Goal: Task Accomplishment & Management: Manage account settings

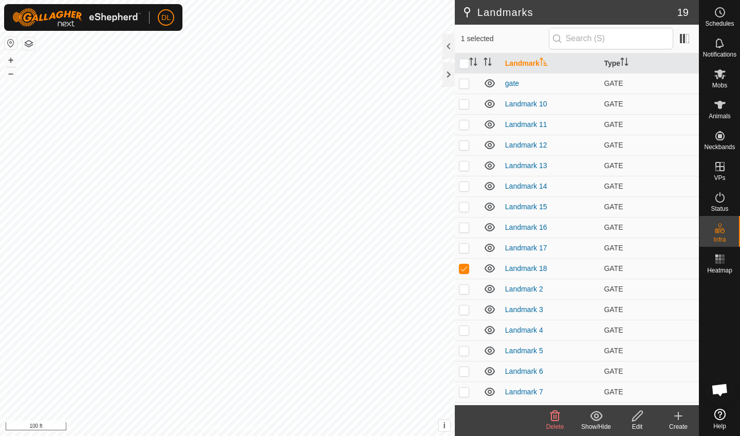
click at [638, 420] on icon at bounding box center [637, 416] width 13 height 12
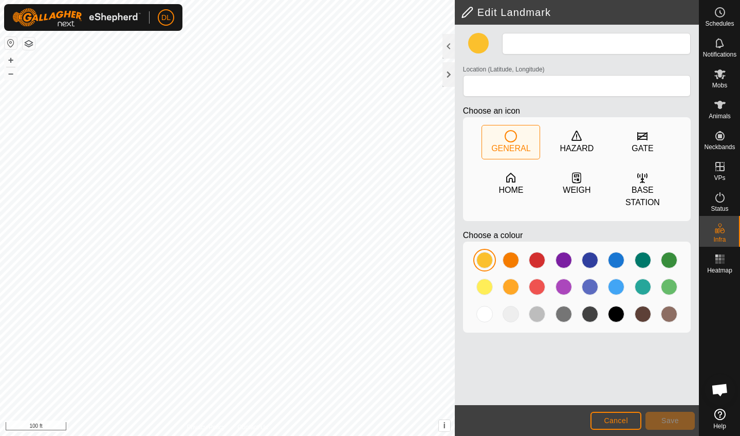
type input "Landmark 18"
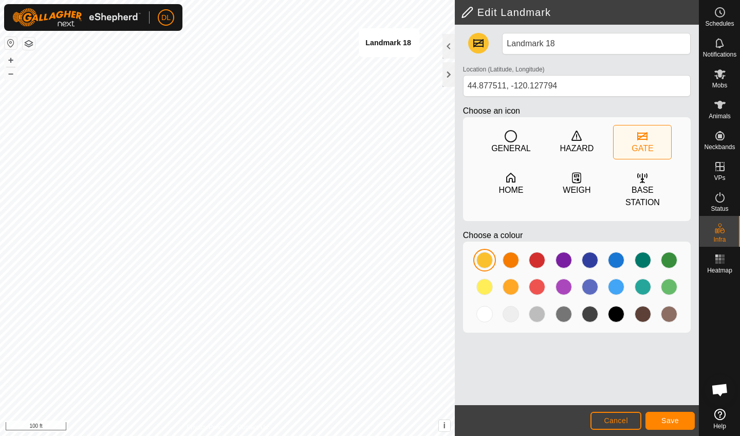
type input "44.877893, -120.127781"
click at [668, 420] on span "Save" at bounding box center [670, 420] width 17 height 8
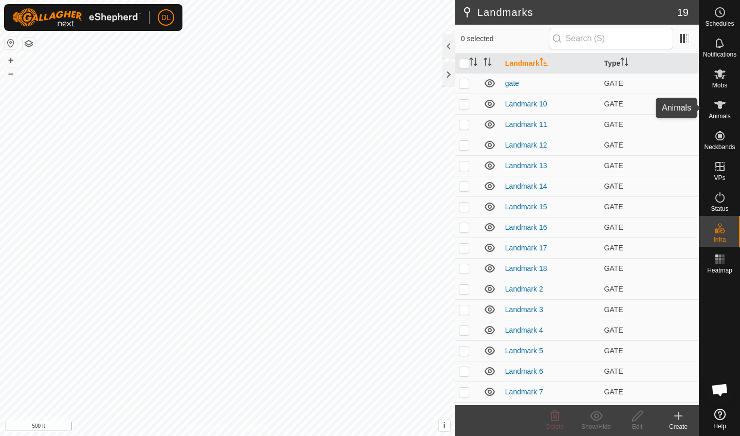
click at [722, 112] on es-animals-svg-icon at bounding box center [720, 105] width 19 height 16
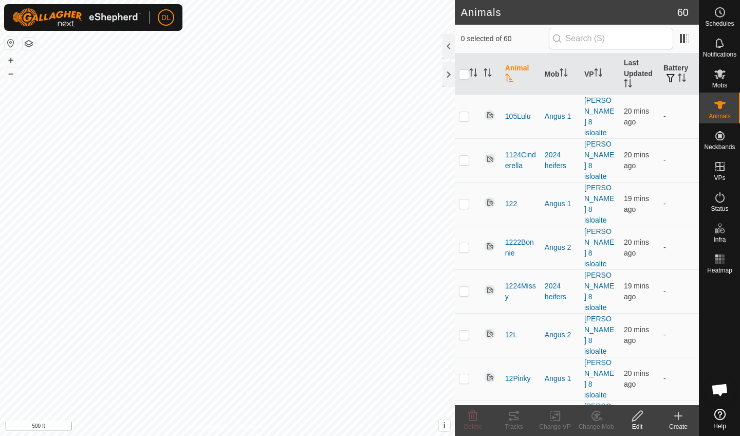
checkbox input "true"
click at [516, 423] on div "Tracks" at bounding box center [514, 426] width 41 height 9
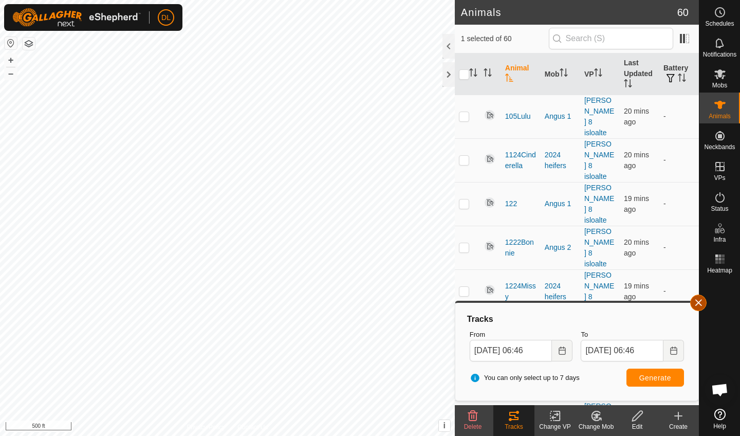
click at [700, 302] on button "button" at bounding box center [699, 303] width 16 height 16
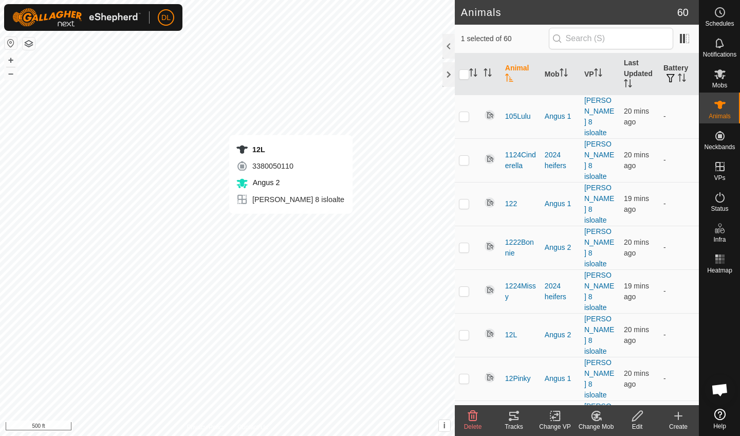
checkbox input "true"
checkbox input "false"
click at [516, 421] on icon at bounding box center [514, 416] width 12 height 12
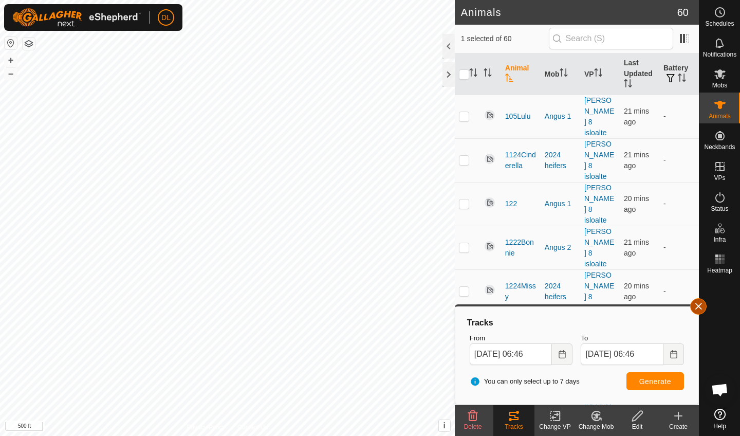
click at [702, 306] on button "button" at bounding box center [699, 306] width 16 height 16
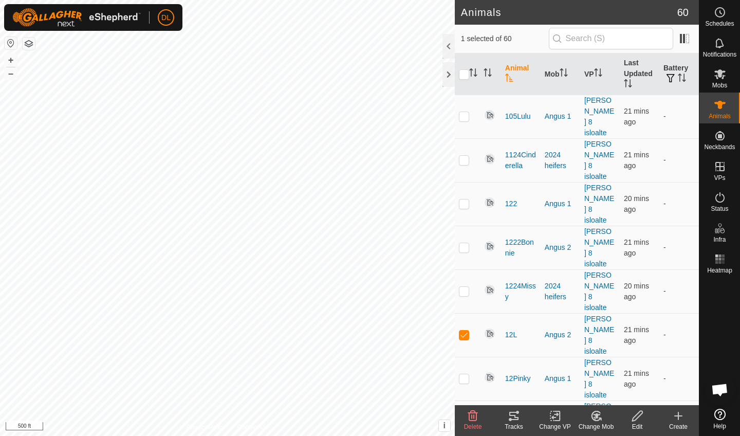
checkbox input "false"
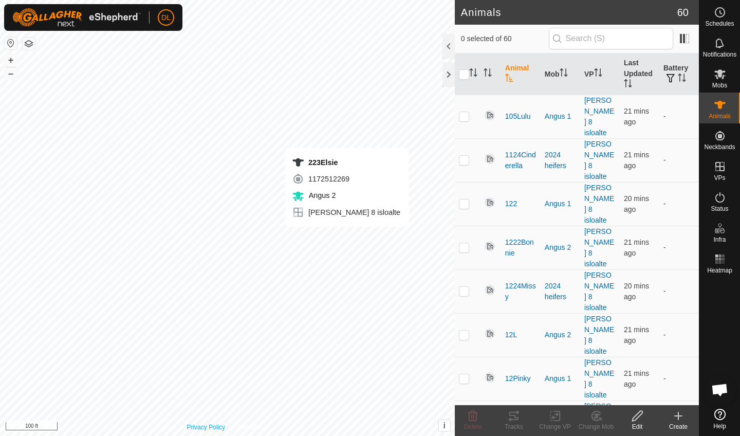
checkbox input "true"
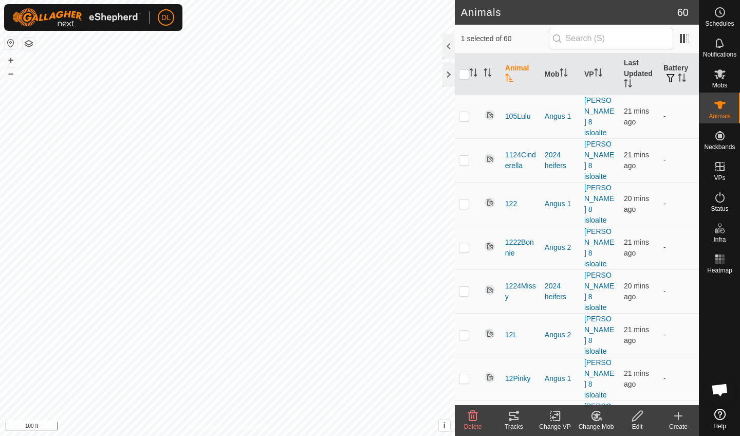
click at [516, 420] on icon at bounding box center [514, 416] width 9 height 8
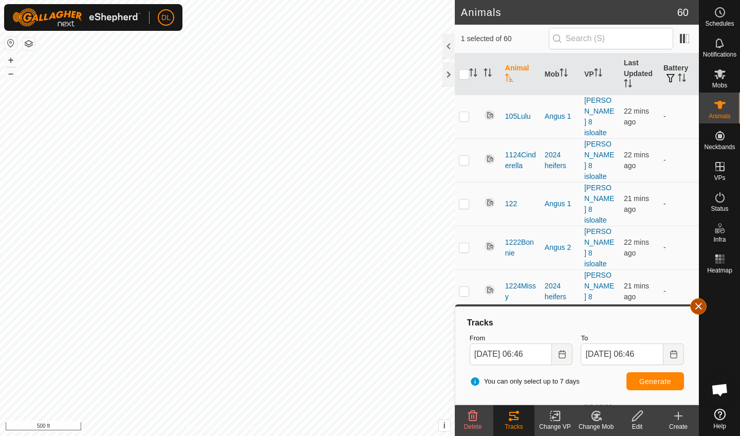
click at [699, 308] on button "button" at bounding box center [699, 306] width 16 height 16
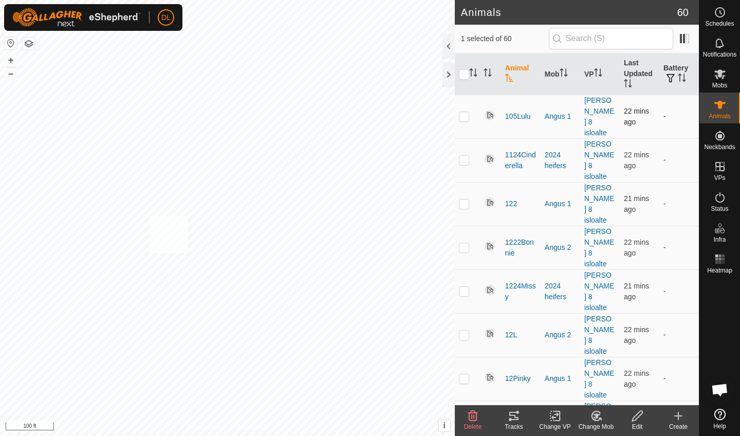
checkbox input "true"
click at [512, 412] on icon at bounding box center [514, 416] width 9 height 8
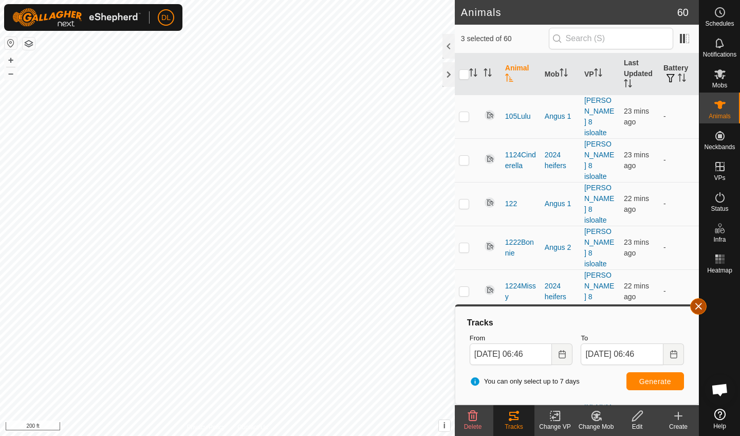
click at [700, 307] on button "button" at bounding box center [699, 306] width 16 height 16
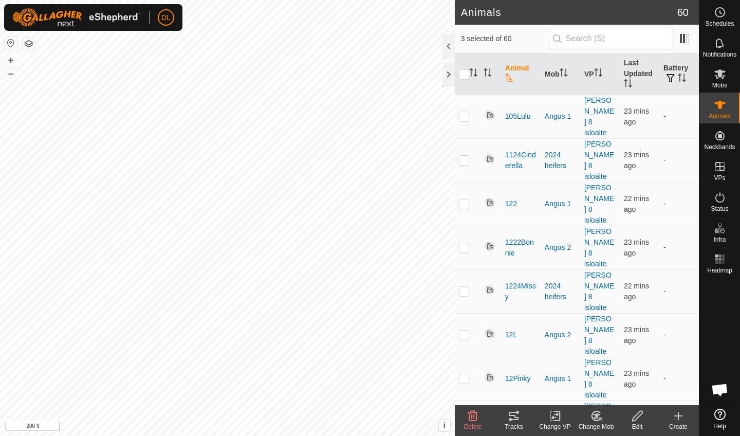
checkbox input "false"
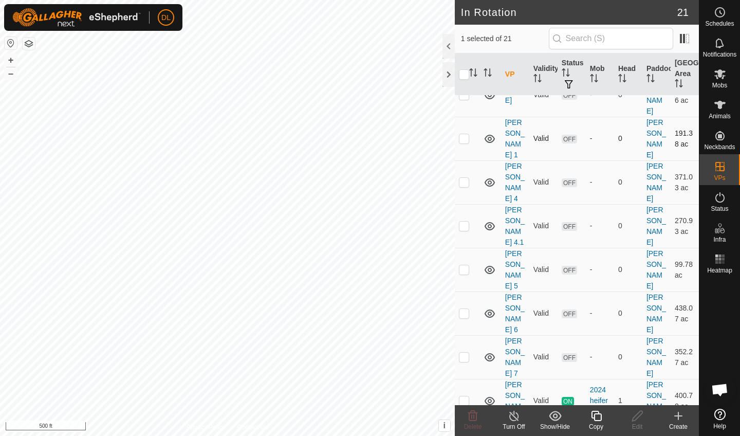
scroll to position [344, 0]
click at [597, 417] on icon at bounding box center [596, 416] width 13 height 12
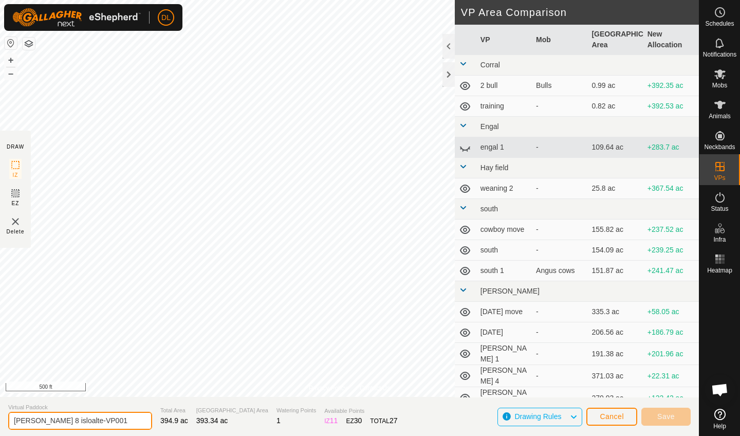
click at [90, 421] on input "wilkins 8 isloalte-VP001" at bounding box center [80, 421] width 144 height 18
type input "wilkins 8 isolate2"
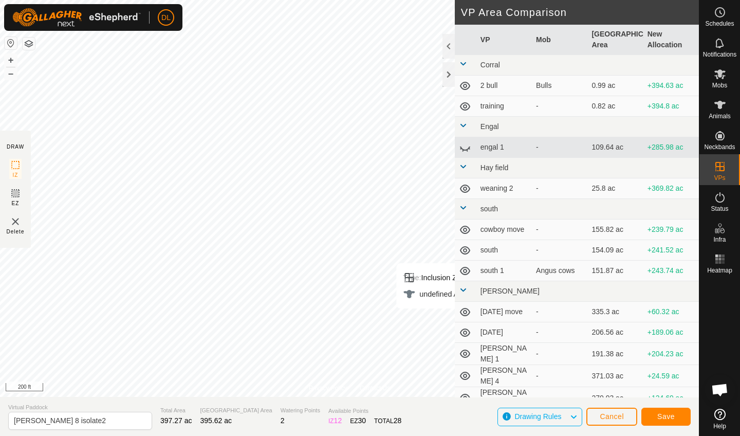
click at [619, 415] on span "Cancel" at bounding box center [612, 416] width 24 height 8
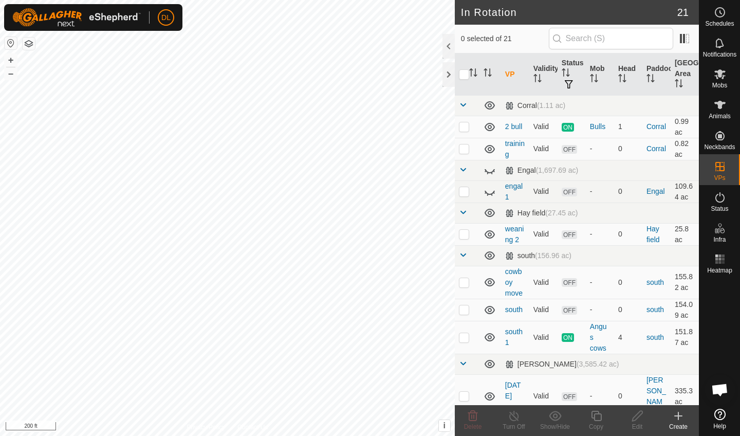
checkbox input "true"
click at [600, 419] on icon at bounding box center [596, 416] width 13 height 12
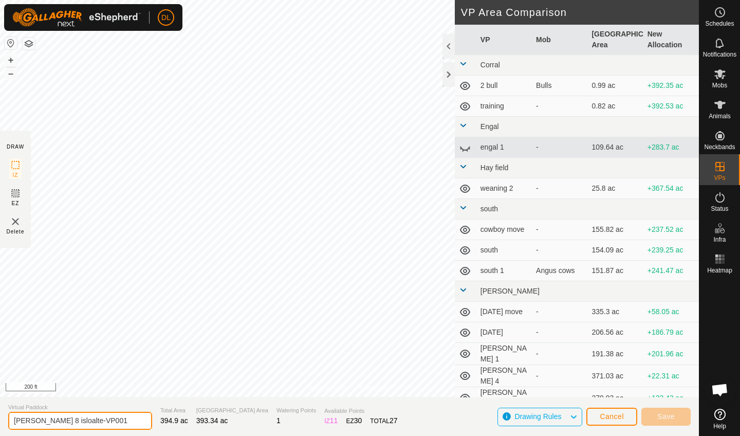
click at [98, 422] on input "wilkins 8 isloalte-VP001" at bounding box center [80, 421] width 144 height 18
type input "wilkins 8 isloalte 2"
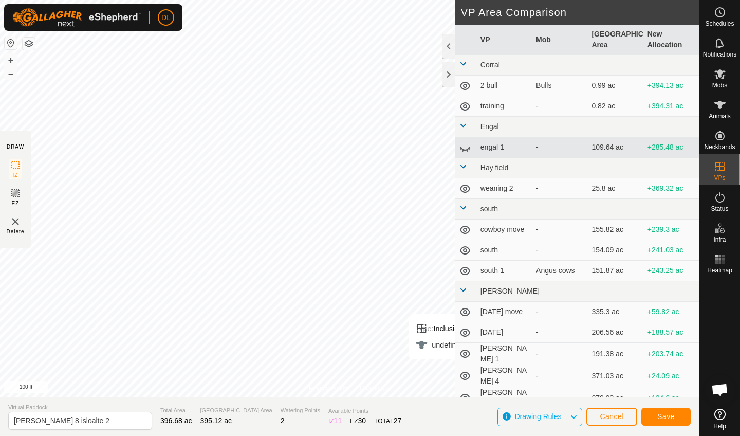
click at [667, 413] on span "Save" at bounding box center [666, 416] width 17 height 8
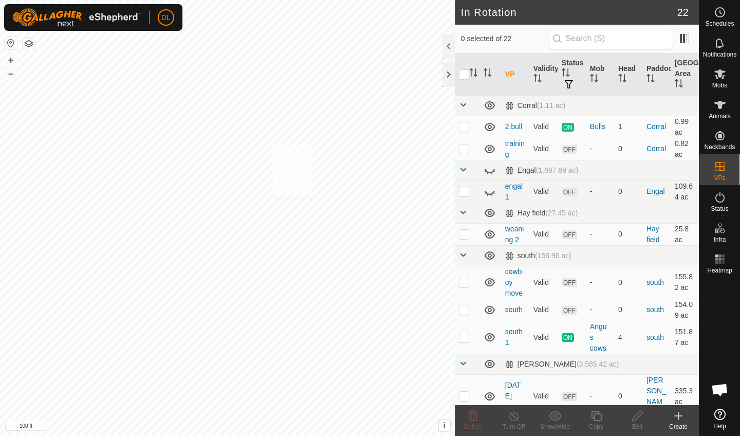
checkbox input "true"
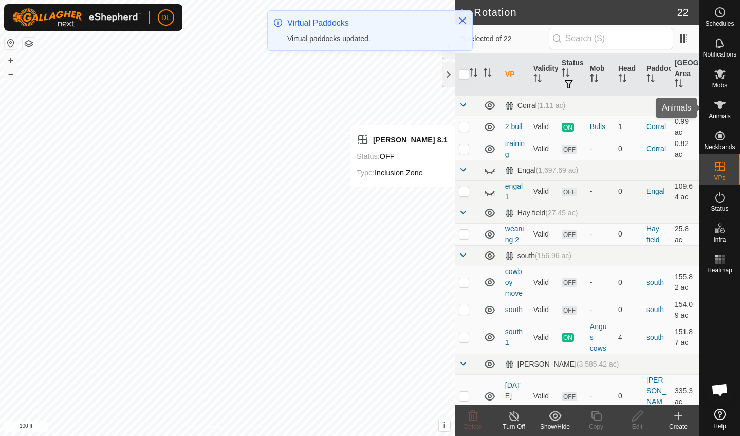
click at [719, 112] on es-animals-svg-icon at bounding box center [720, 105] width 19 height 16
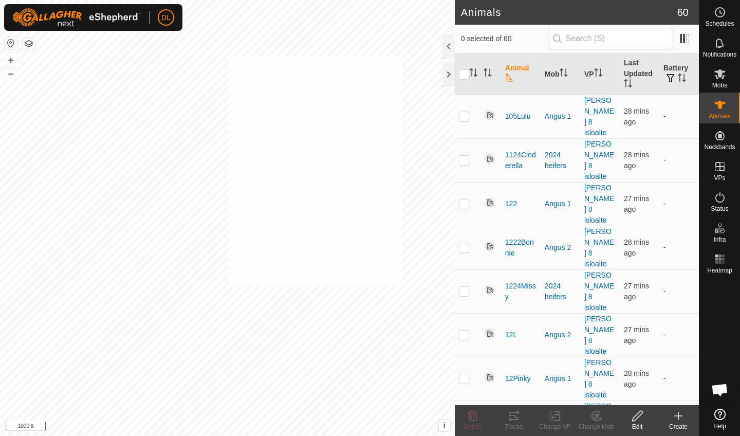
checkbox input "true"
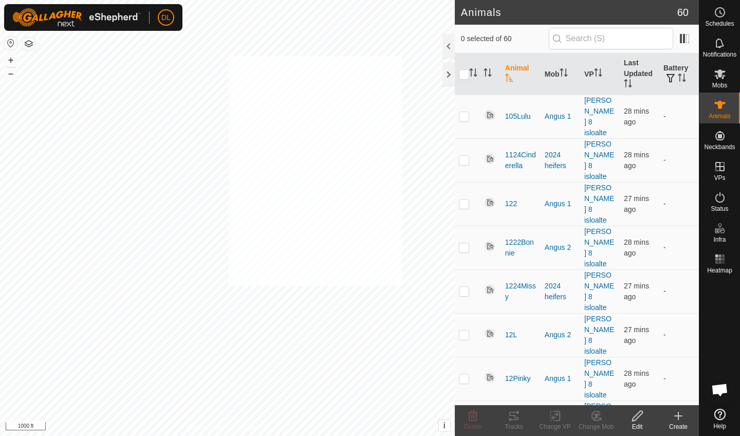
checkbox input "true"
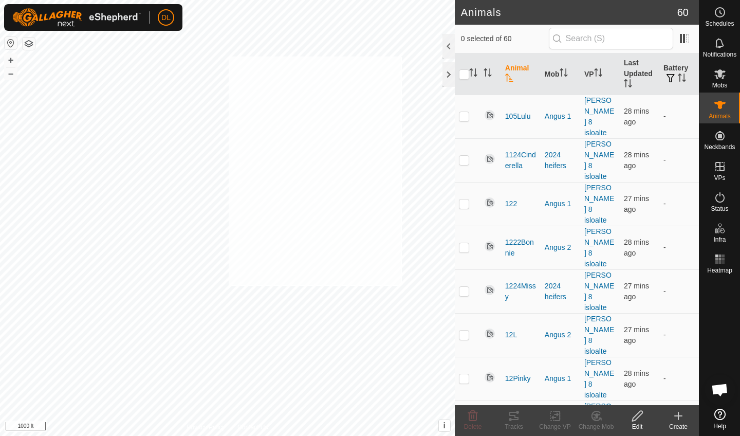
checkbox input "true"
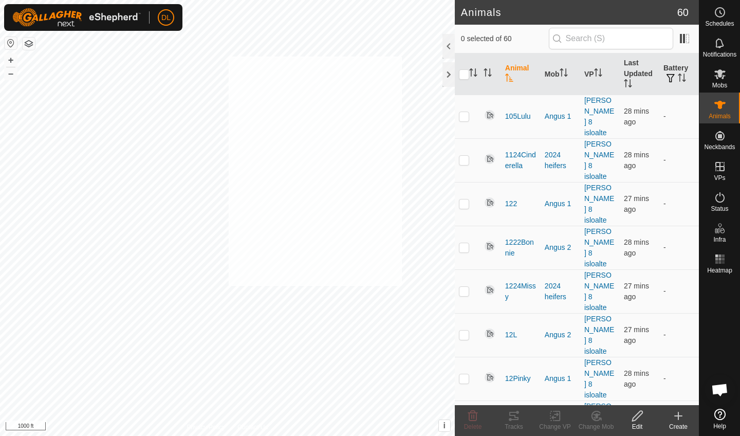
checkbox input "true"
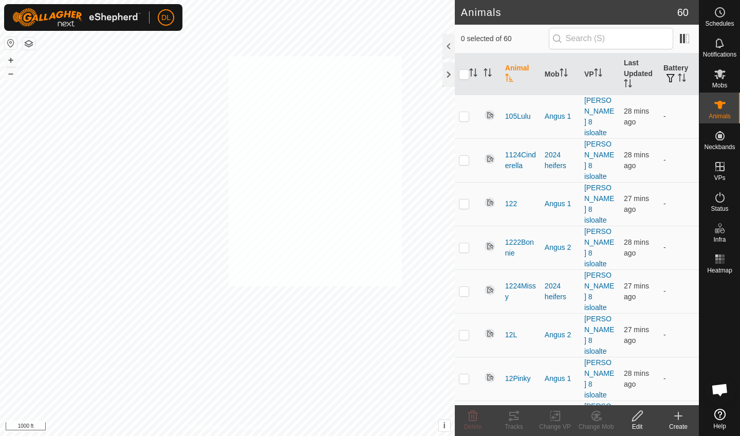
checkbox input "true"
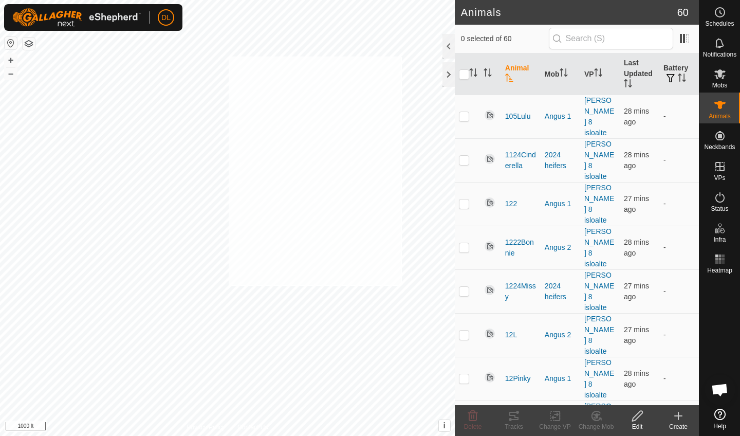
checkbox input "true"
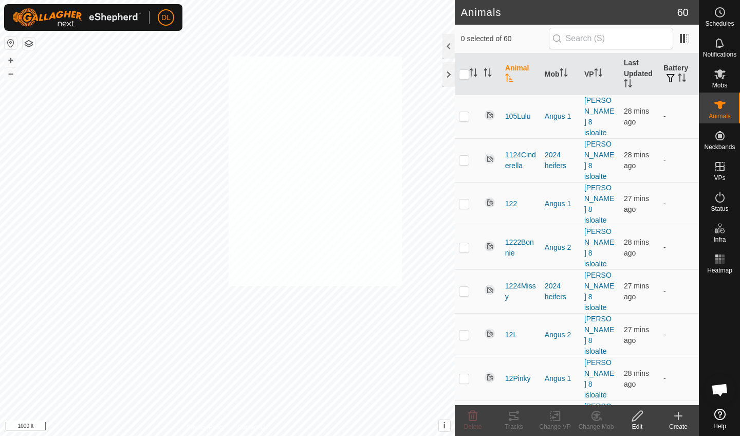
checkbox input "true"
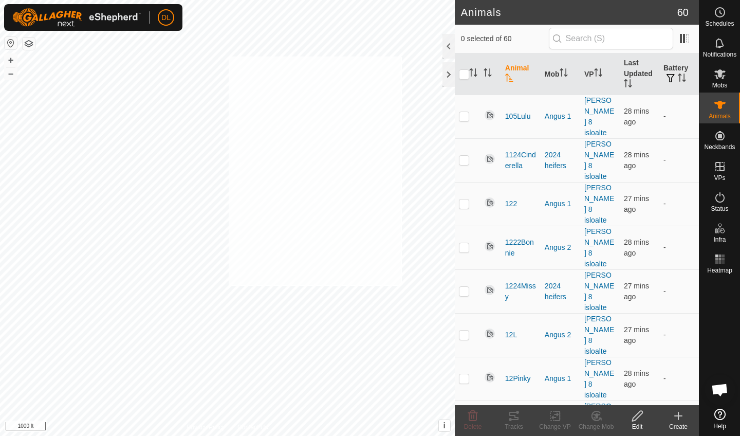
checkbox input "true"
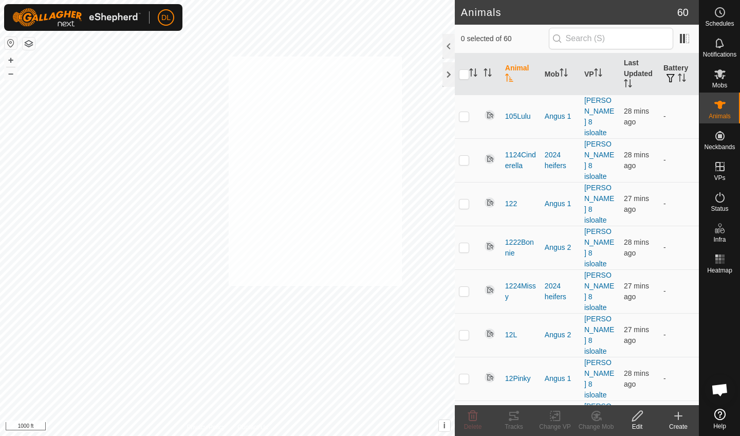
checkbox input "true"
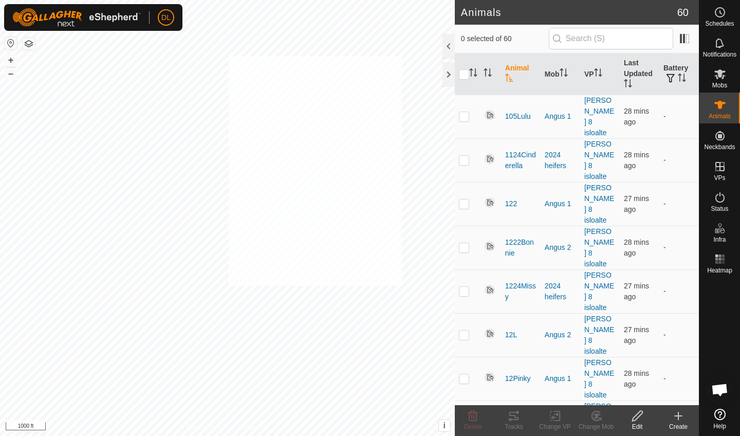
checkbox input "true"
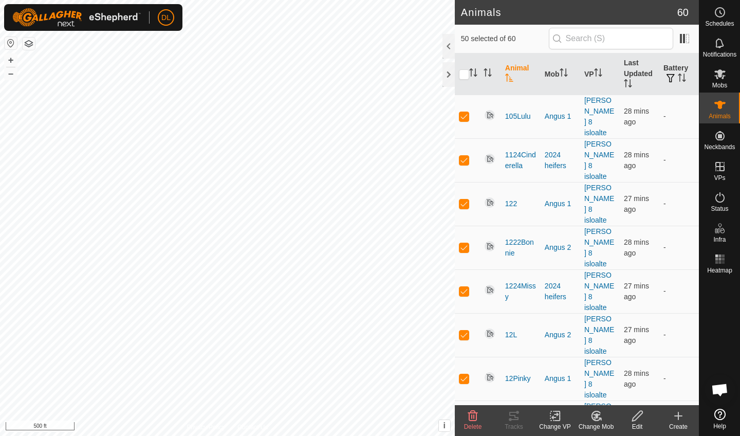
click at [557, 419] on icon at bounding box center [555, 416] width 13 height 12
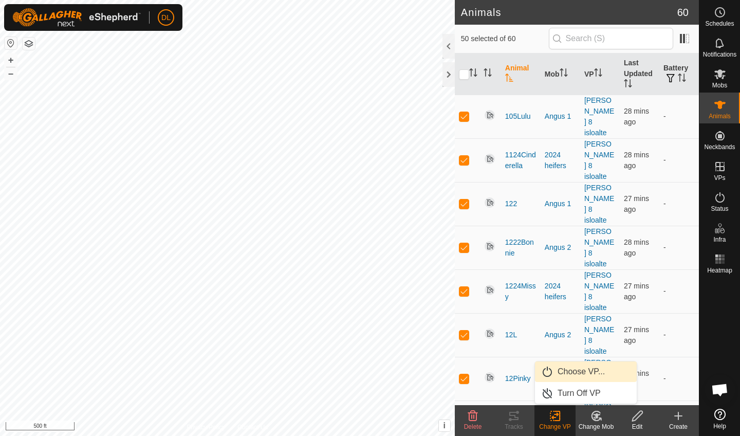
click at [572, 370] on link "Choose VP..." at bounding box center [586, 371] width 102 height 21
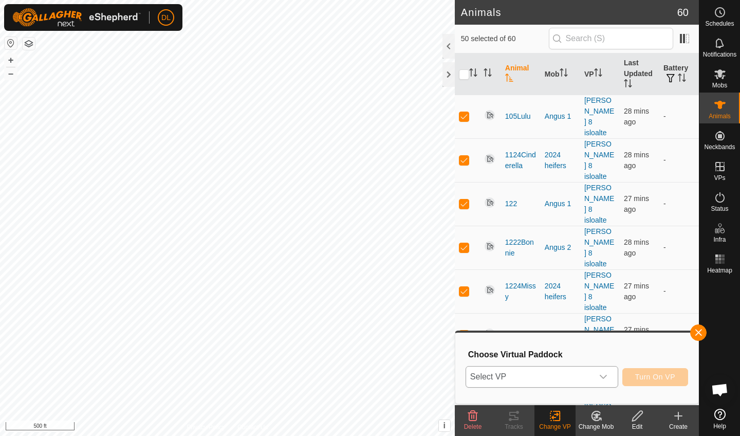
click at [555, 379] on span "Select VP" at bounding box center [529, 377] width 127 height 21
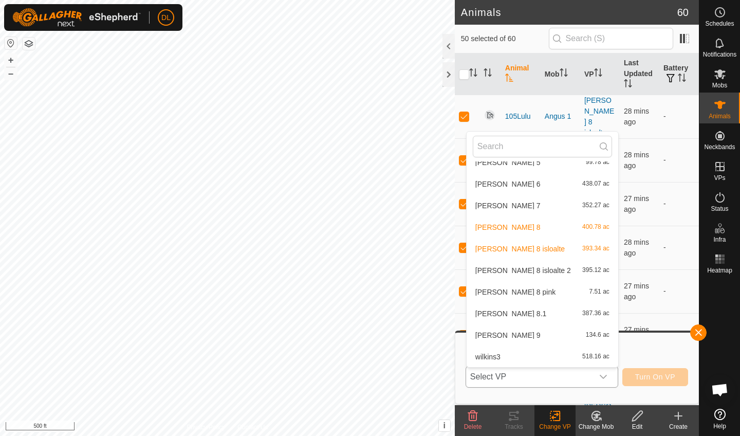
scroll to position [387, 0]
click at [522, 271] on li "wilkins 8 isloalte 2 395.12 ac" at bounding box center [543, 270] width 152 height 21
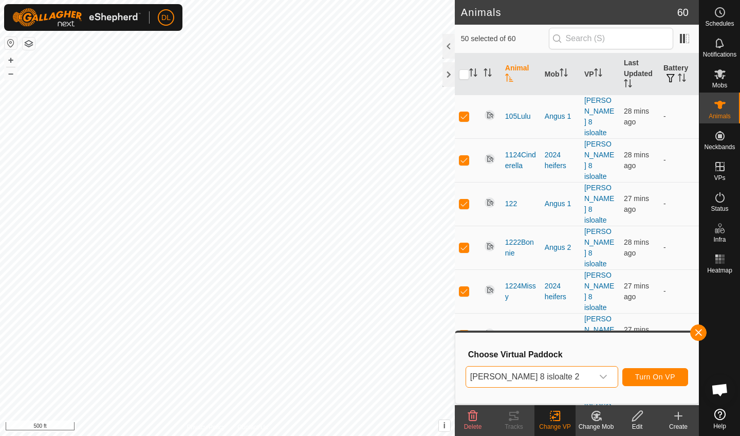
click at [653, 377] on span "Turn On VP" at bounding box center [656, 377] width 40 height 8
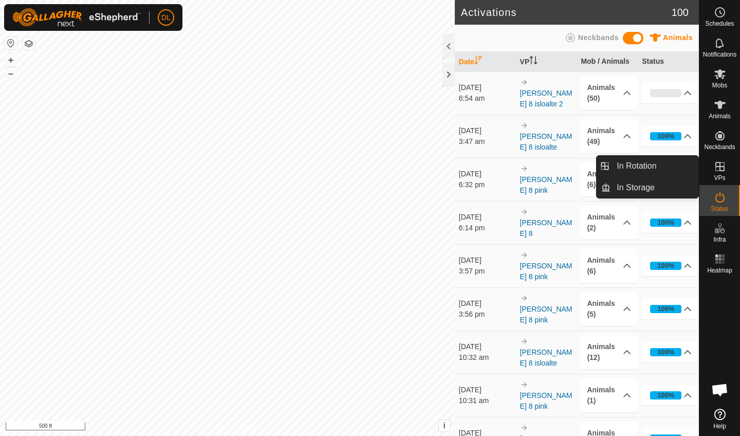
click at [723, 174] on es-virtualpaddocks-svg-icon at bounding box center [720, 166] width 19 height 16
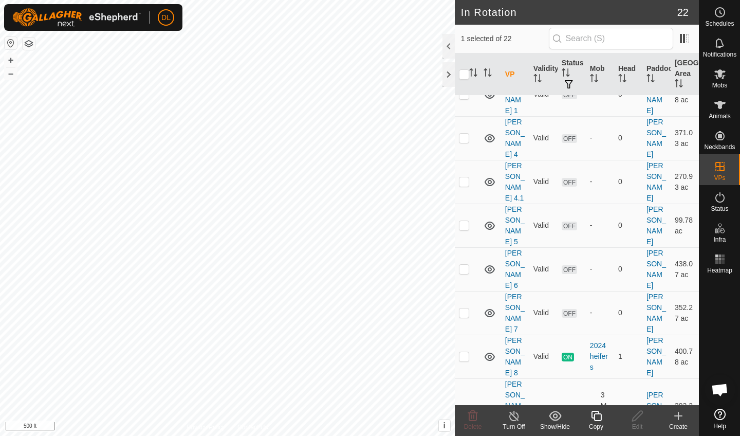
scroll to position [388, 0]
click at [598, 419] on icon at bounding box center [596, 416] width 13 height 12
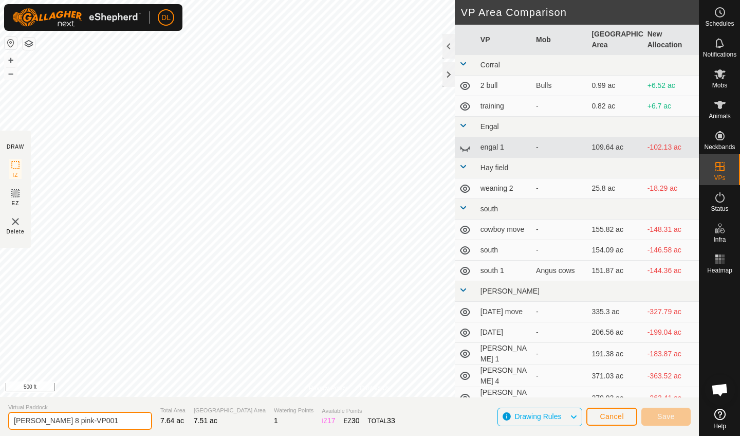
click at [78, 421] on input "wilkins 8 pink-VP001" at bounding box center [80, 421] width 144 height 18
type input "wilkins 8 pink 2"
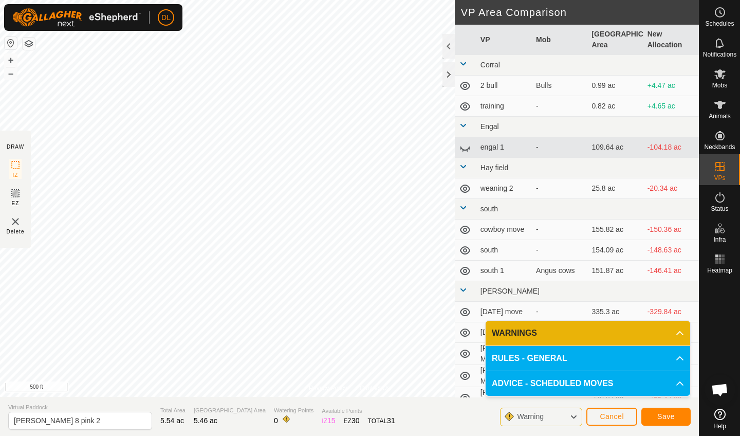
click at [641, 332] on p-accordion-header "WARNINGS" at bounding box center [588, 333] width 205 height 25
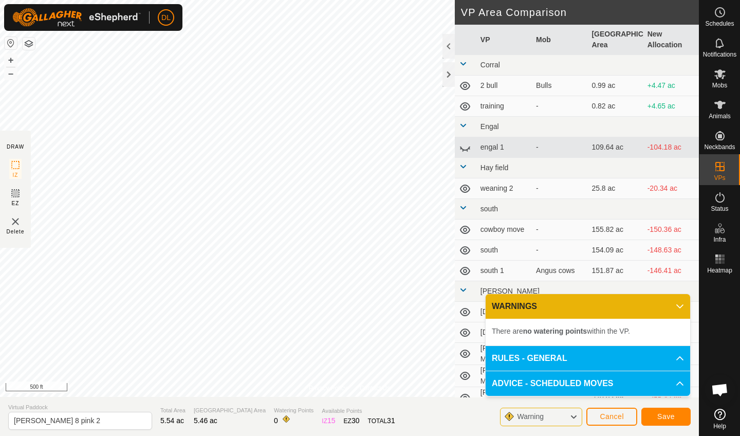
click at [662, 415] on span "Save" at bounding box center [666, 416] width 17 height 8
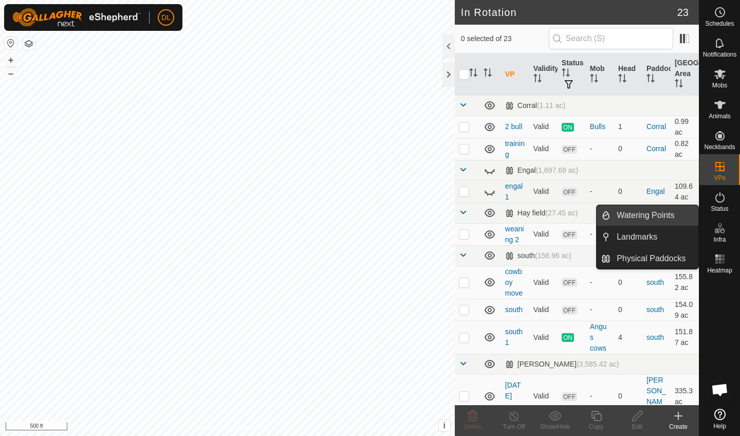
click at [662, 218] on link "Watering Points" at bounding box center [655, 215] width 88 height 21
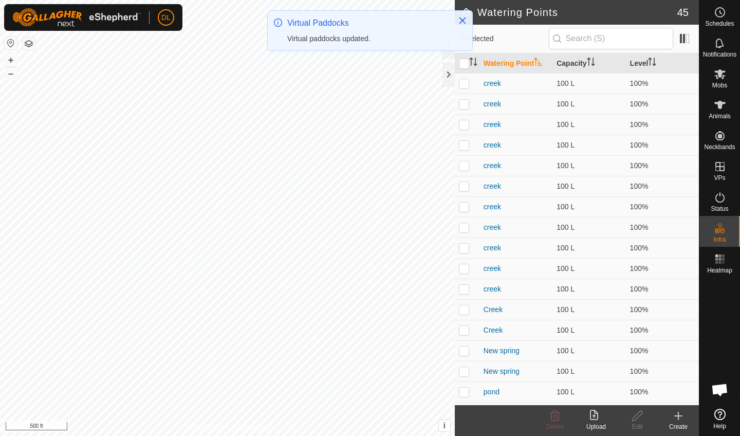
click at [679, 423] on div "Create" at bounding box center [678, 426] width 41 height 9
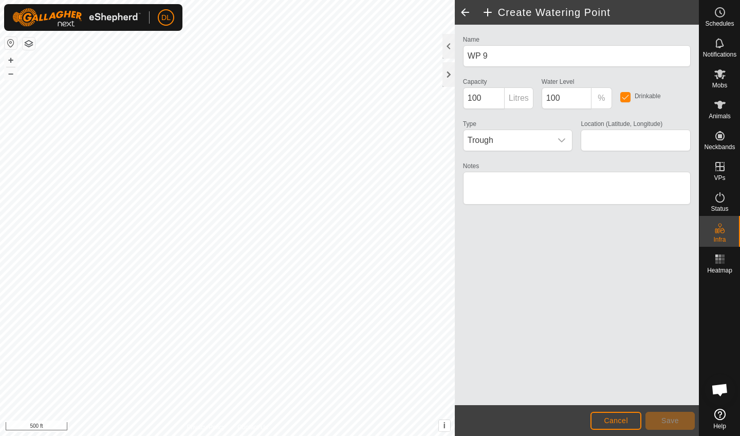
type input "44.872404, -120.143135"
click at [664, 421] on span "Save" at bounding box center [670, 420] width 17 height 8
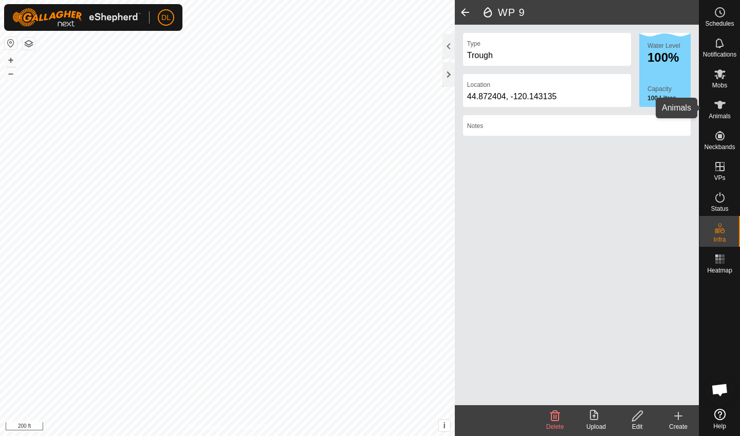
click at [722, 105] on icon at bounding box center [720, 105] width 12 height 12
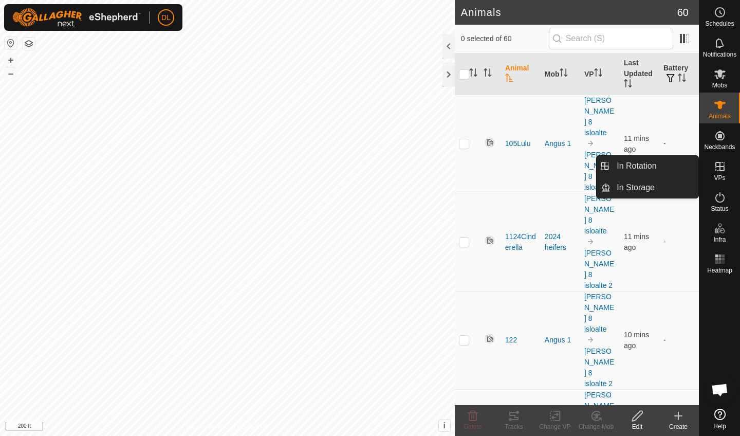
click at [724, 164] on icon at bounding box center [720, 166] width 9 height 9
click at [651, 170] on link "In Rotation" at bounding box center [655, 166] width 88 height 21
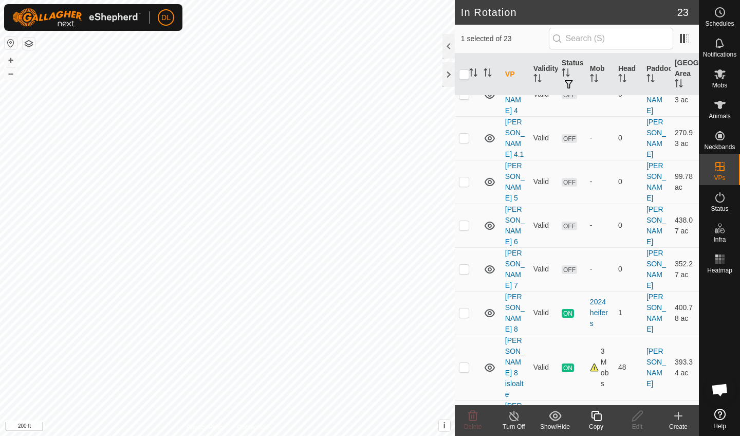
scroll to position [432, 0]
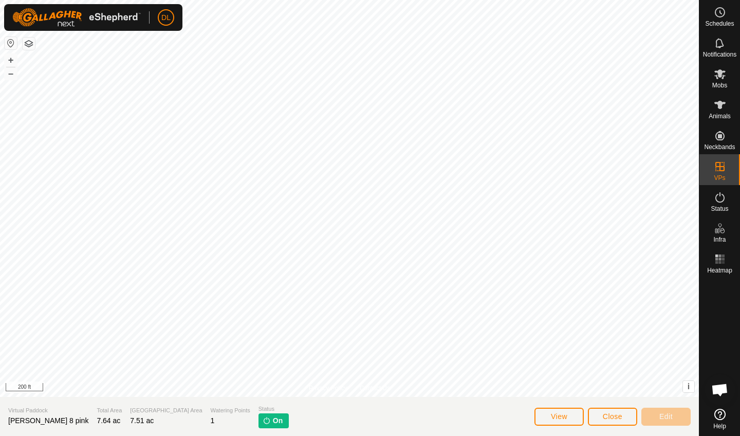
click at [624, 415] on button "Close" at bounding box center [612, 417] width 49 height 18
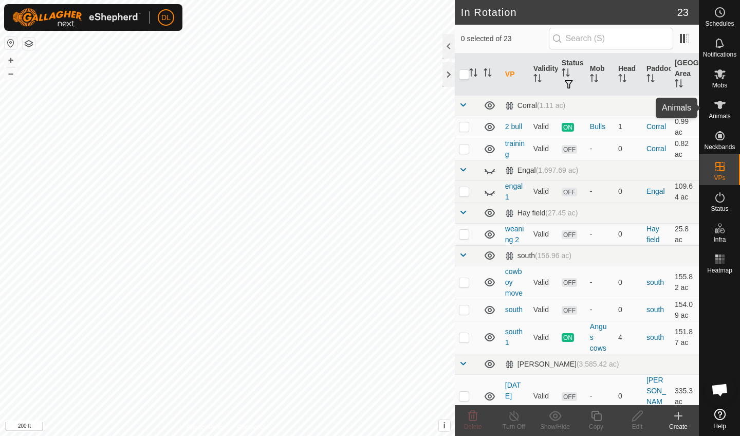
click at [717, 110] on icon at bounding box center [720, 105] width 12 height 12
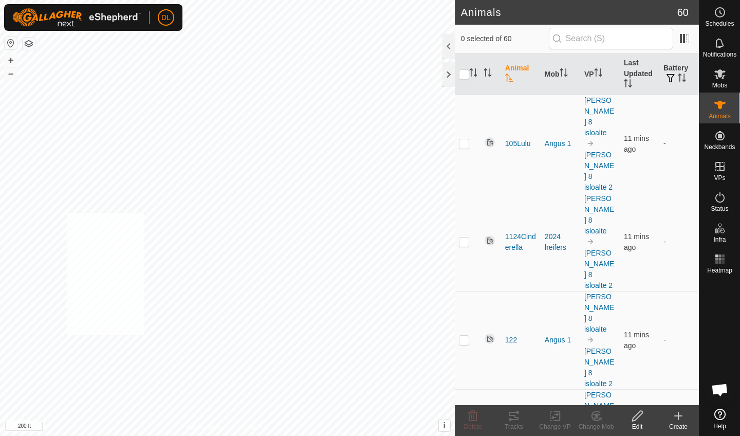
checkbox input "true"
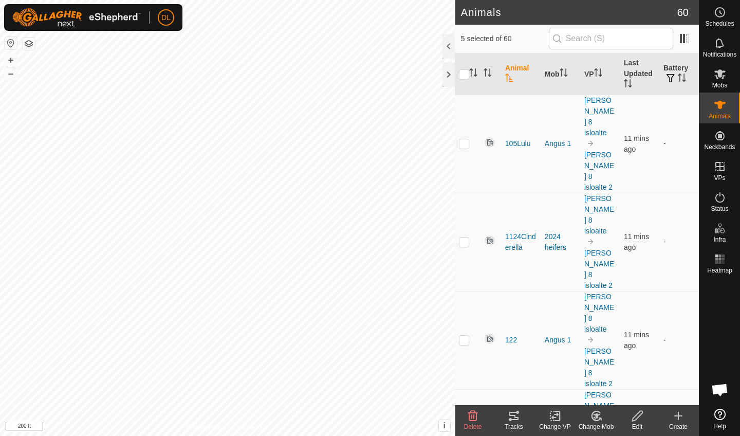
click at [559, 419] on icon at bounding box center [555, 416] width 13 height 12
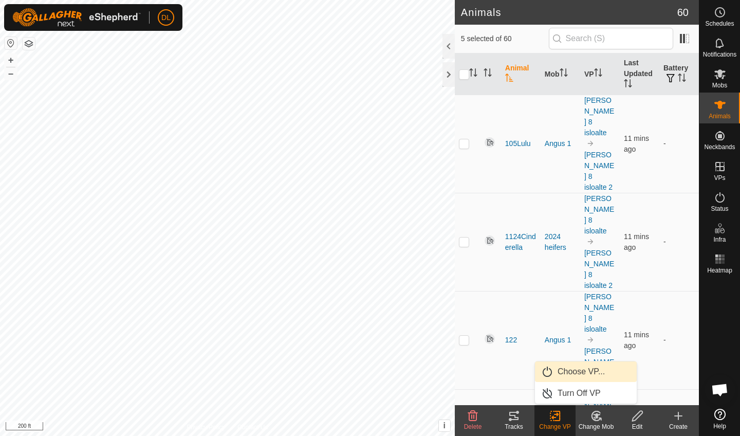
click at [564, 371] on link "Choose VP..." at bounding box center [586, 371] width 102 height 21
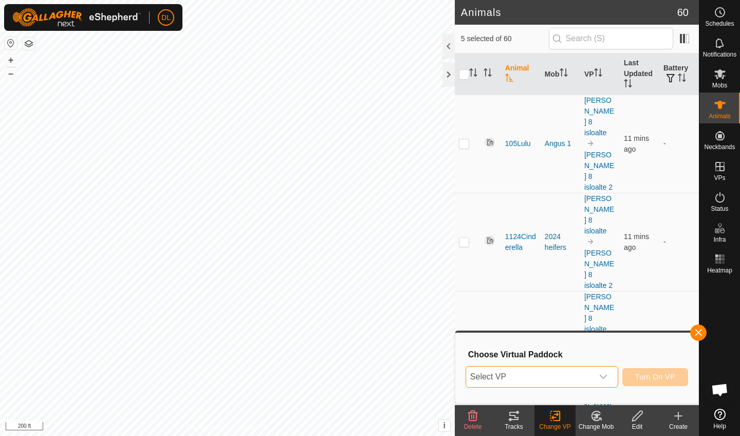
click at [547, 377] on span "Select VP" at bounding box center [529, 377] width 127 height 21
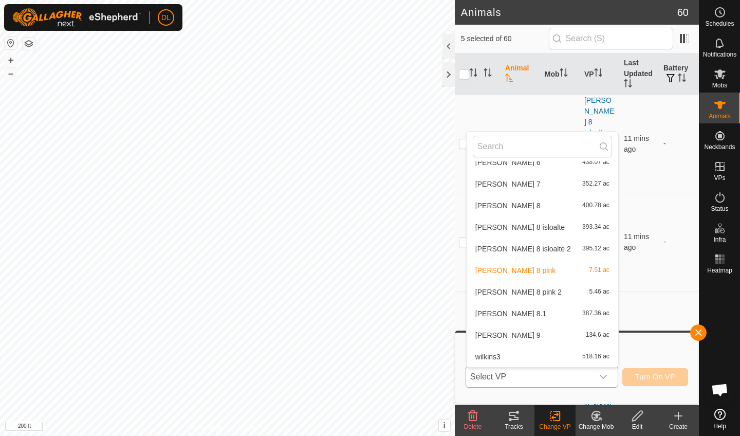
scroll to position [408, 0]
click at [507, 290] on li "wilkins 8 pink 2 5.46 ac" at bounding box center [543, 292] width 152 height 21
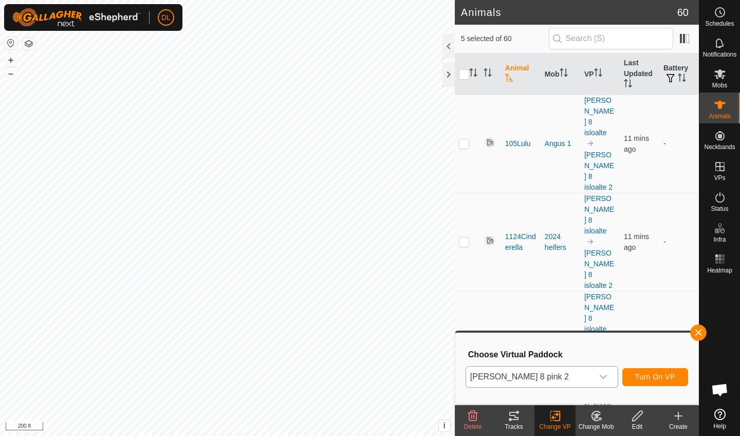
click at [666, 374] on span "Turn On VP" at bounding box center [656, 377] width 40 height 8
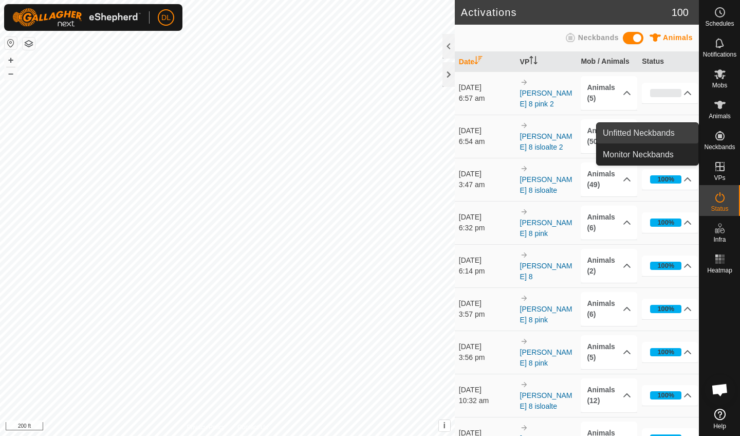
click at [669, 133] on link "Unfitted Neckbands" at bounding box center [648, 133] width 102 height 21
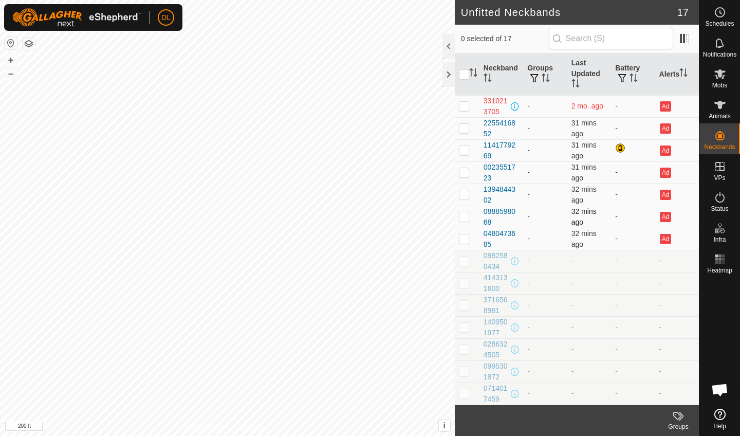
scroll to position [66, 0]
click at [465, 263] on p-checkbox at bounding box center [464, 261] width 10 height 8
checkbox input "true"
click at [466, 286] on p-checkbox at bounding box center [464, 283] width 10 height 8
checkbox input "true"
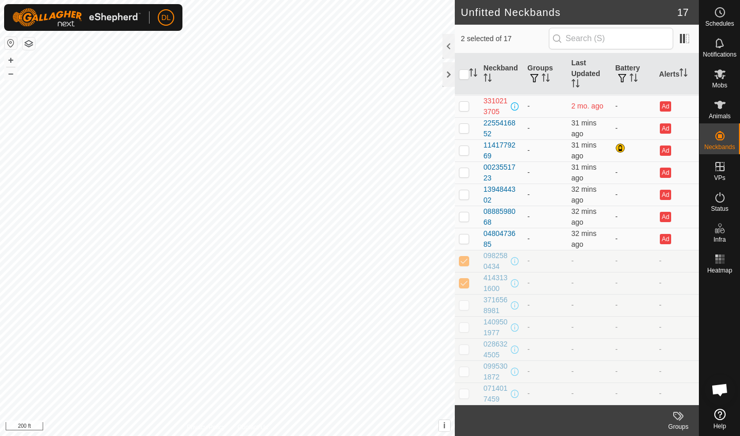
click at [466, 307] on p-checkbox at bounding box center [464, 305] width 10 height 8
checkbox input "true"
click at [464, 330] on p-checkbox at bounding box center [464, 327] width 10 height 8
checkbox input "true"
click at [464, 350] on p-checkbox at bounding box center [464, 349] width 10 height 8
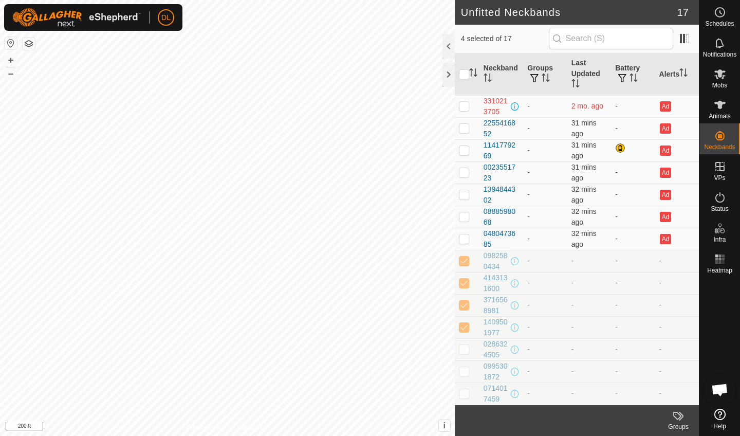
checkbox input "true"
click at [464, 365] on td at bounding box center [467, 371] width 25 height 22
checkbox input "true"
click at [465, 395] on p-checkbox at bounding box center [464, 393] width 10 height 8
checkbox input "true"
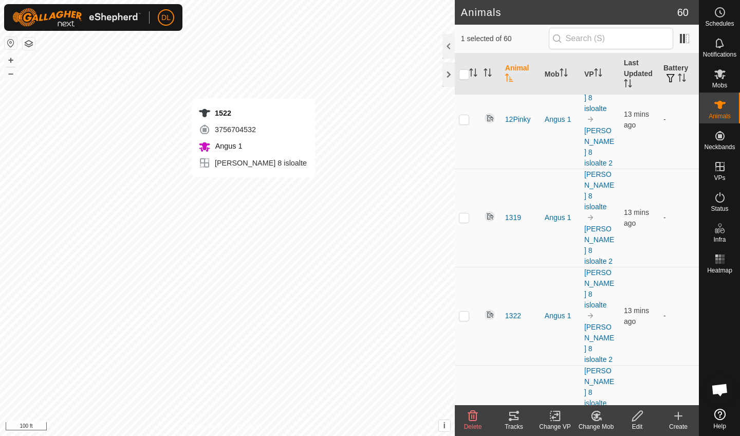
scroll to position [611, 0]
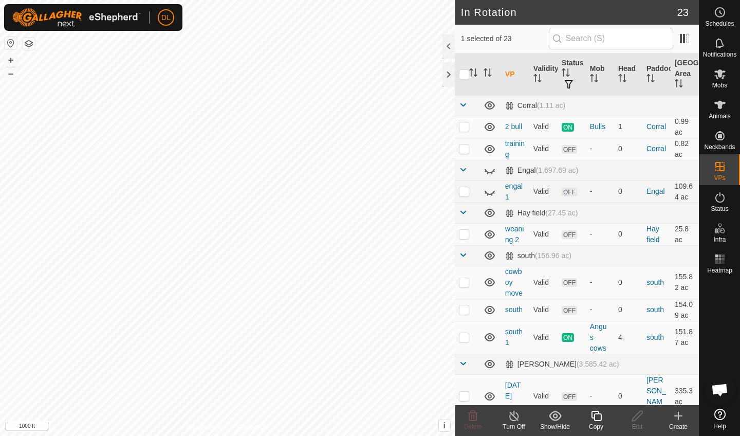
checkbox input "false"
checkbox input "true"
checkbox input "false"
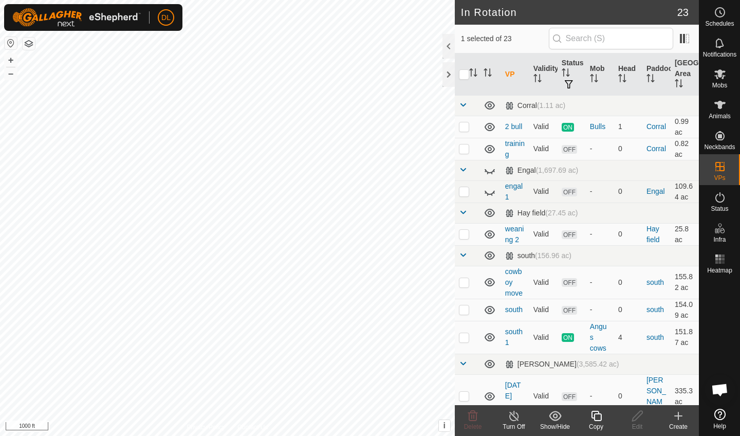
checkbox input "true"
checkbox input "false"
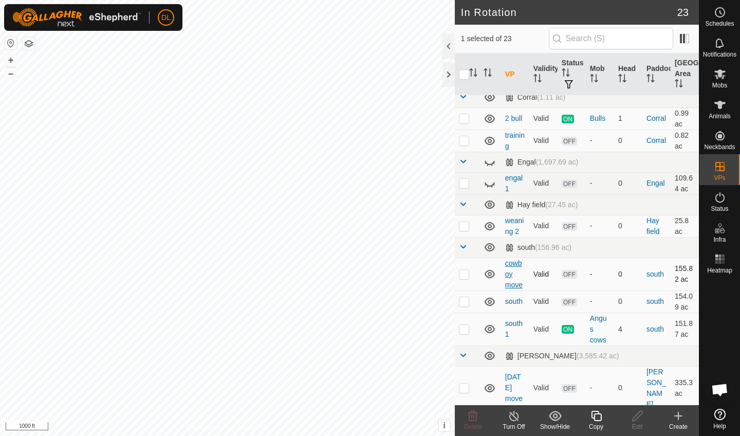
scroll to position [11, 0]
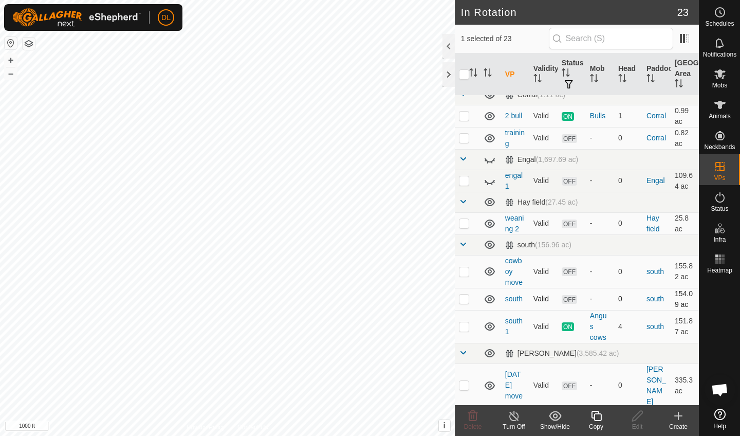
checkbox input "false"
checkbox input "true"
checkbox input "false"
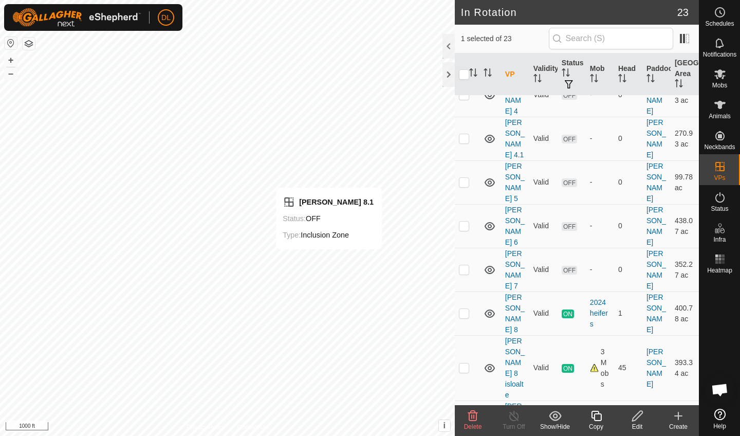
scroll to position [432, 0]
click at [471, 419] on icon at bounding box center [473, 416] width 10 height 10
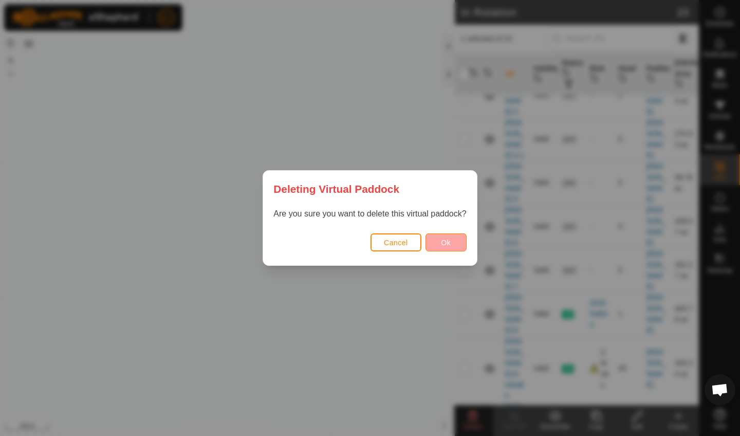
click at [448, 237] on button "Ok" at bounding box center [446, 242] width 41 height 18
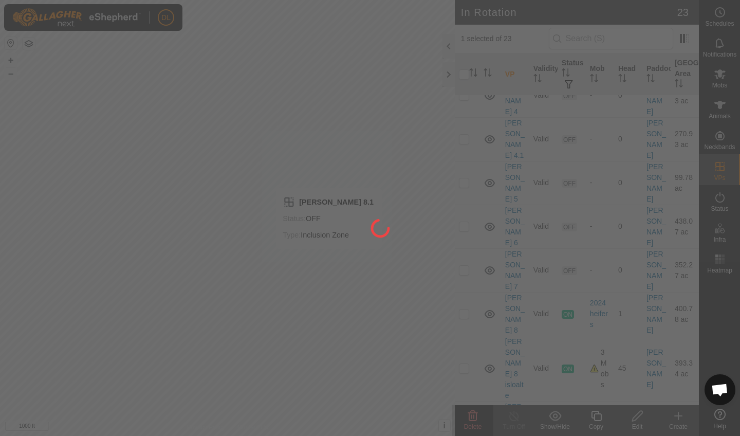
checkbox input "false"
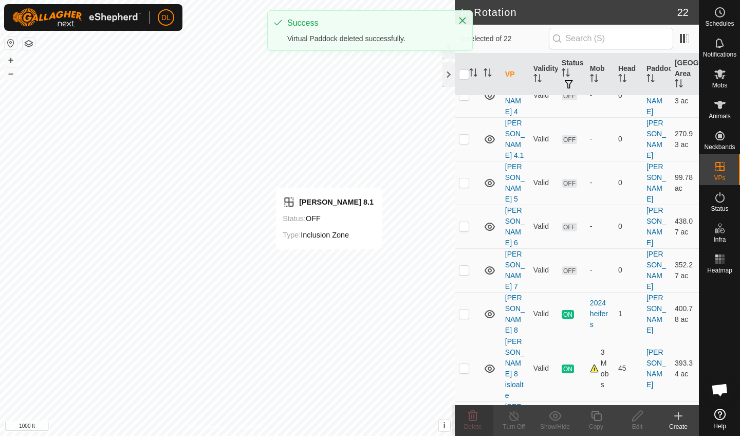
scroll to position [410, 0]
